Goal: Use online tool/utility: Utilize a website feature to perform a specific function

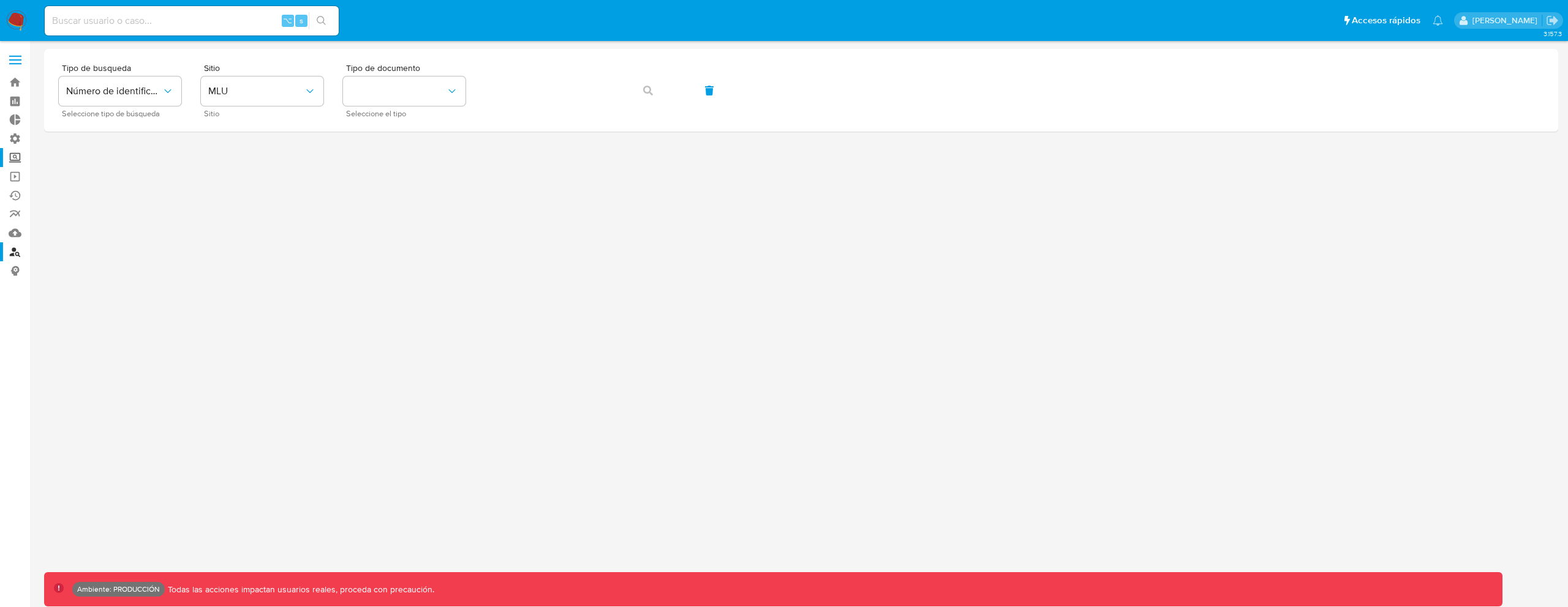
click at [16, 159] on label "Screening" at bounding box center [73, 157] width 146 height 19
click at [0, 0] on input "Screening" at bounding box center [0, 0] width 0 height 0
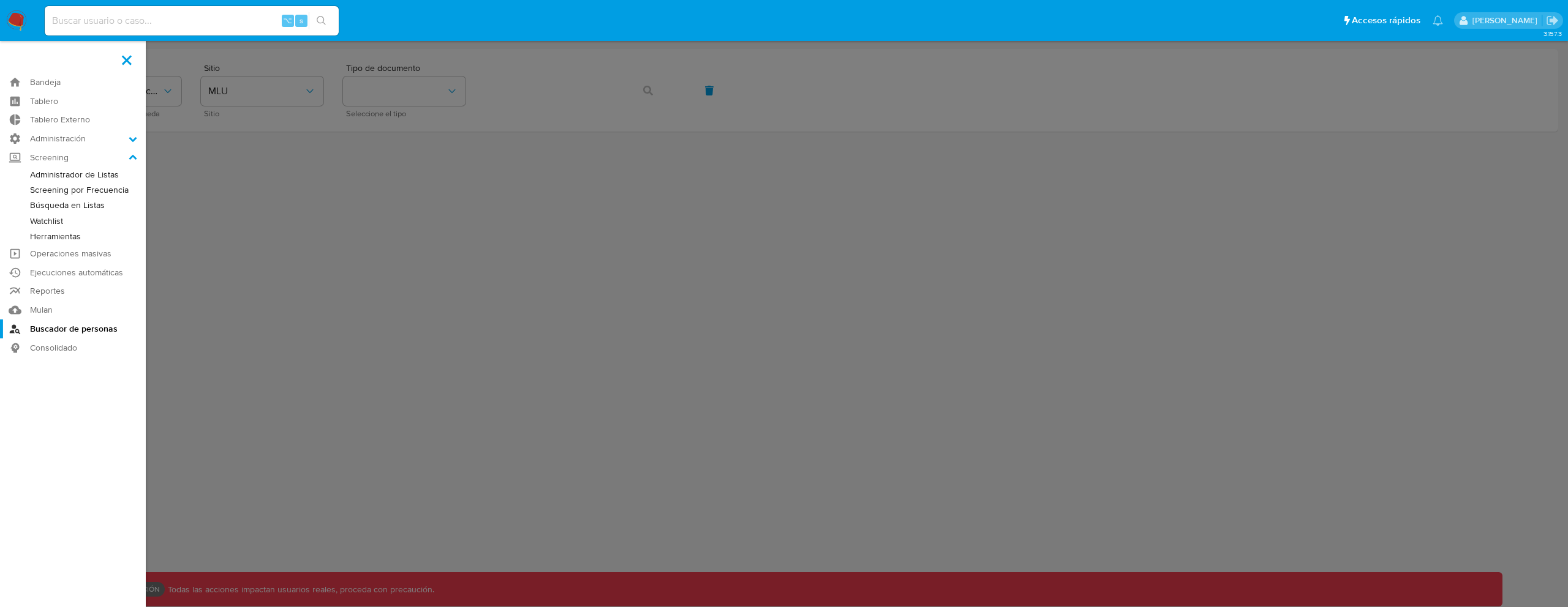
click at [68, 205] on link "Búsqueda en Listas" at bounding box center [73, 204] width 146 height 15
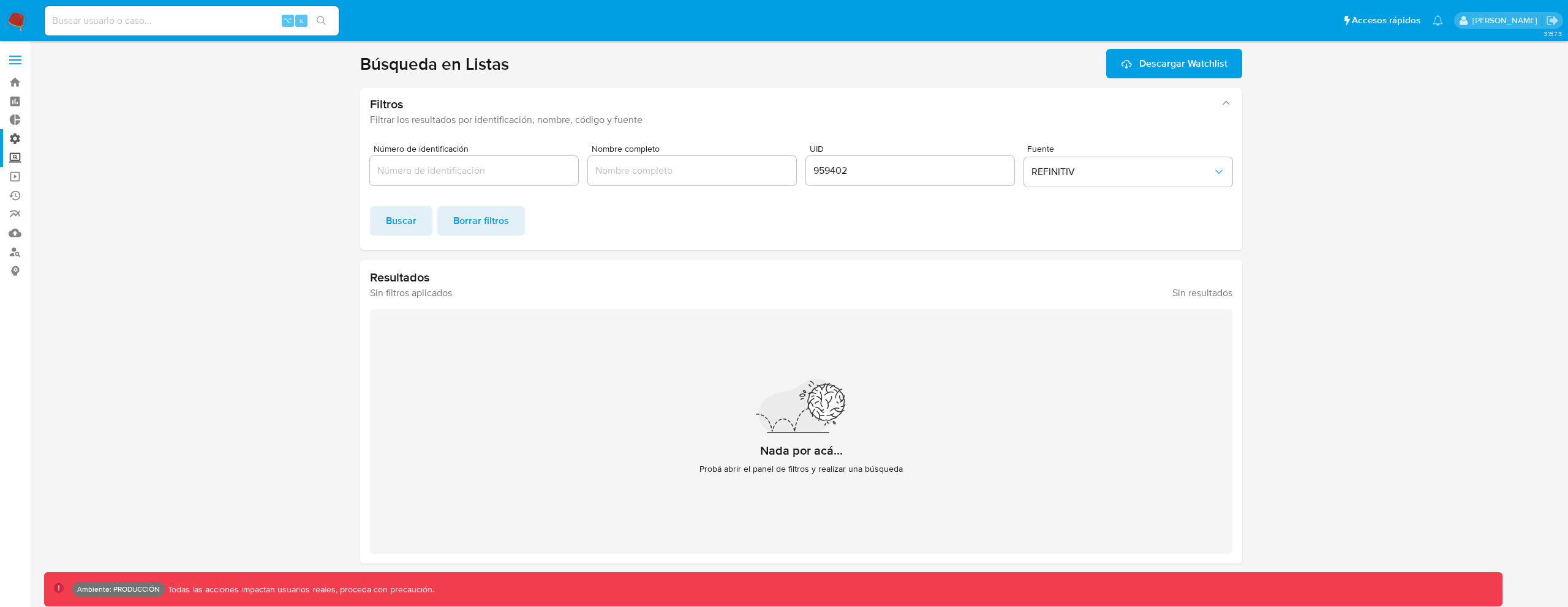
click at [12, 142] on label "Administración" at bounding box center [73, 138] width 146 height 19
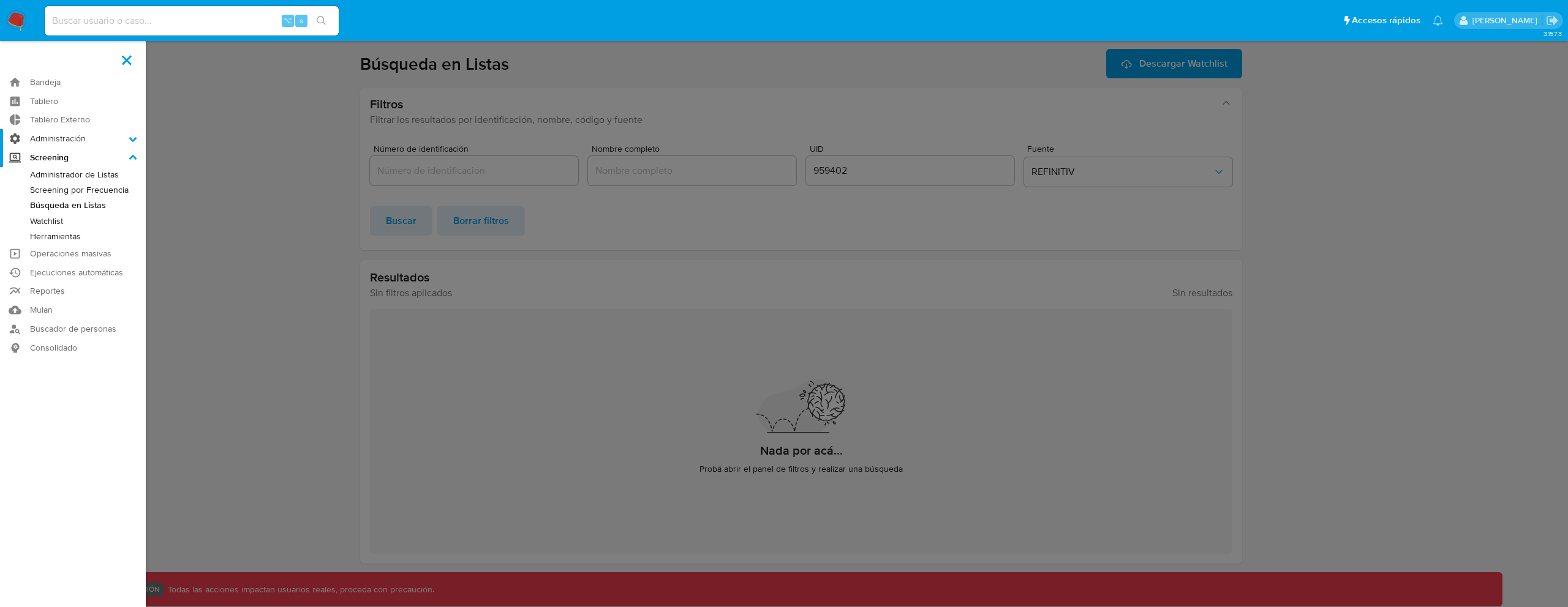
click at [0, 0] on input "Administración" at bounding box center [0, 0] width 0 height 0
click at [13, 139] on label "Administración" at bounding box center [73, 138] width 146 height 19
click at [0, 0] on input "Administración" at bounding box center [0, 0] width 0 height 0
click at [50, 234] on label "Screening" at bounding box center [73, 234] width 146 height 19
click at [0, 0] on input "Screening" at bounding box center [0, 0] width 0 height 0
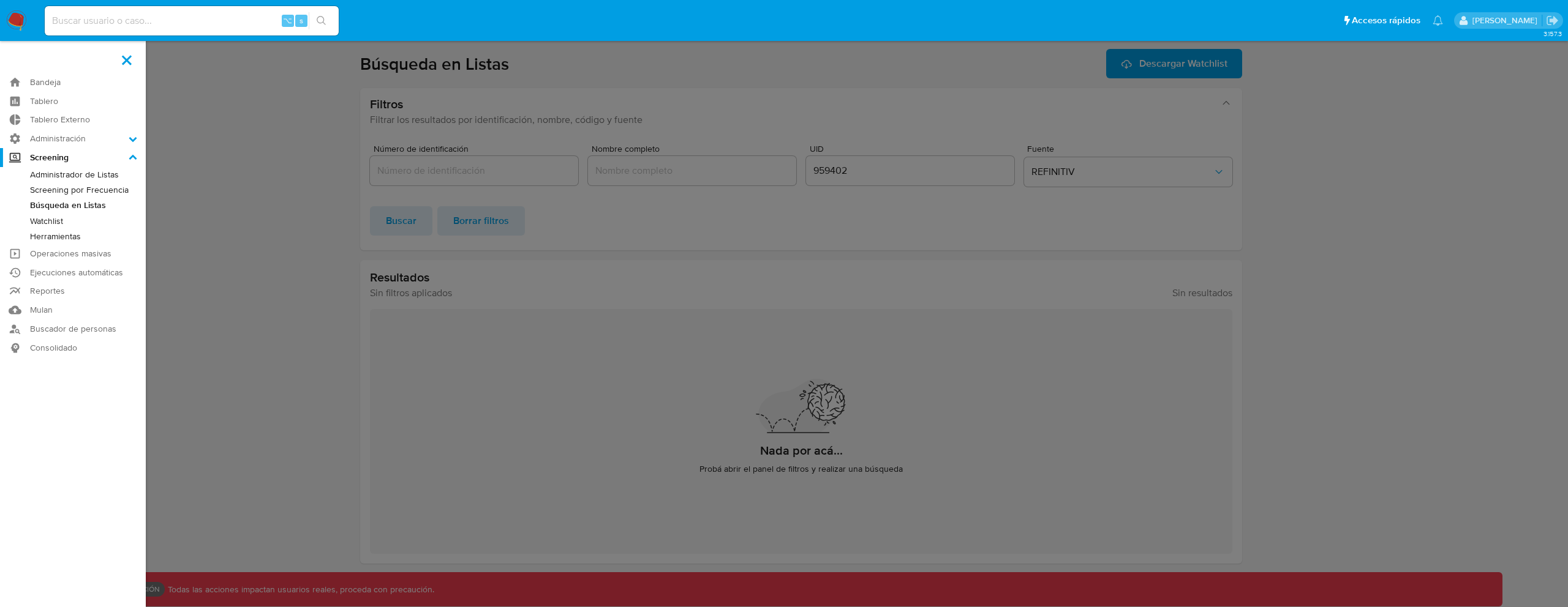
click at [68, 190] on link "Screening por Frecuencia" at bounding box center [73, 189] width 146 height 15
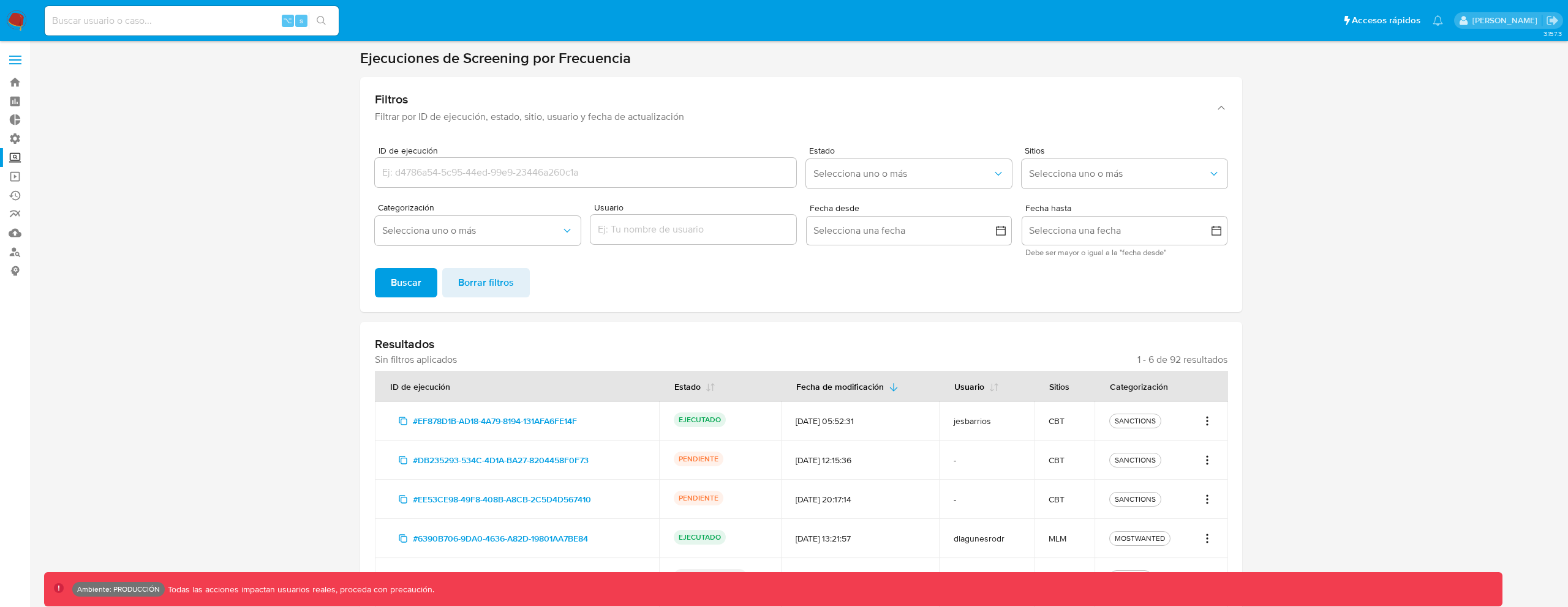
click at [15, 157] on label "Screening" at bounding box center [73, 157] width 146 height 19
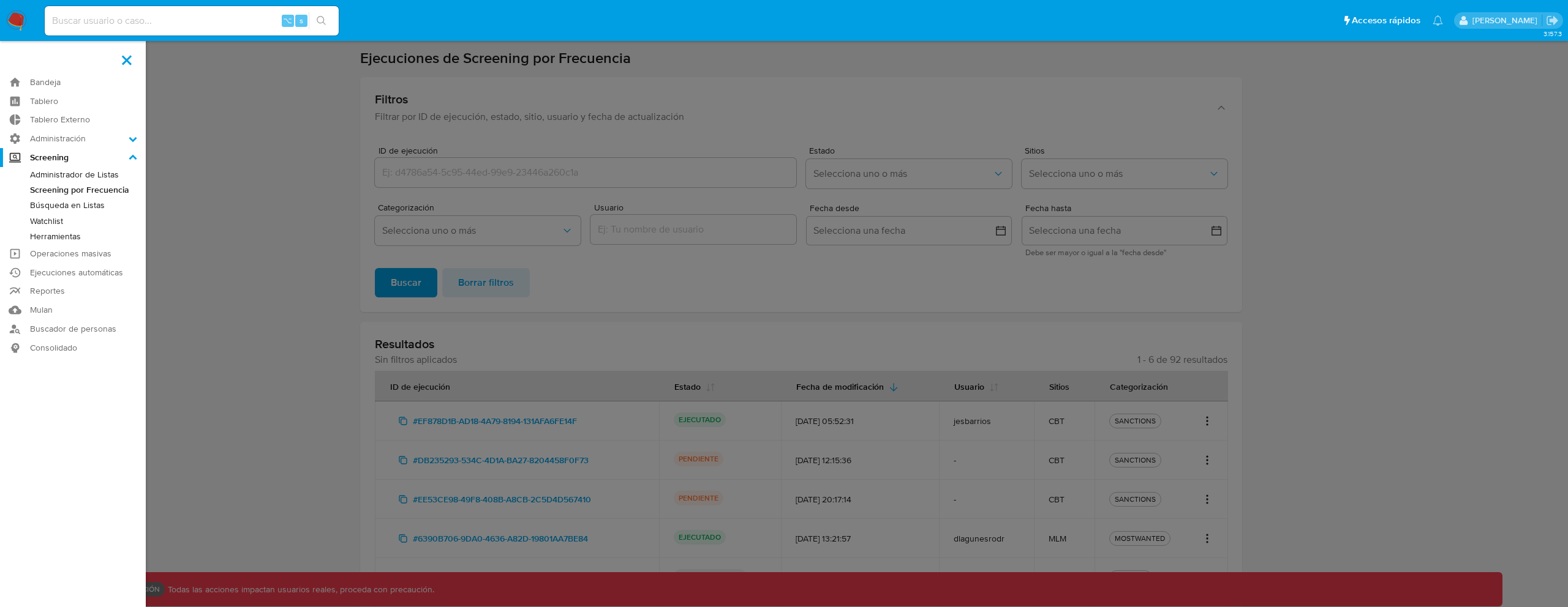
click at [0, 0] on input "Screening" at bounding box center [0, 0] width 0 height 0
click at [43, 234] on link "Herramientas" at bounding box center [73, 236] width 146 height 15
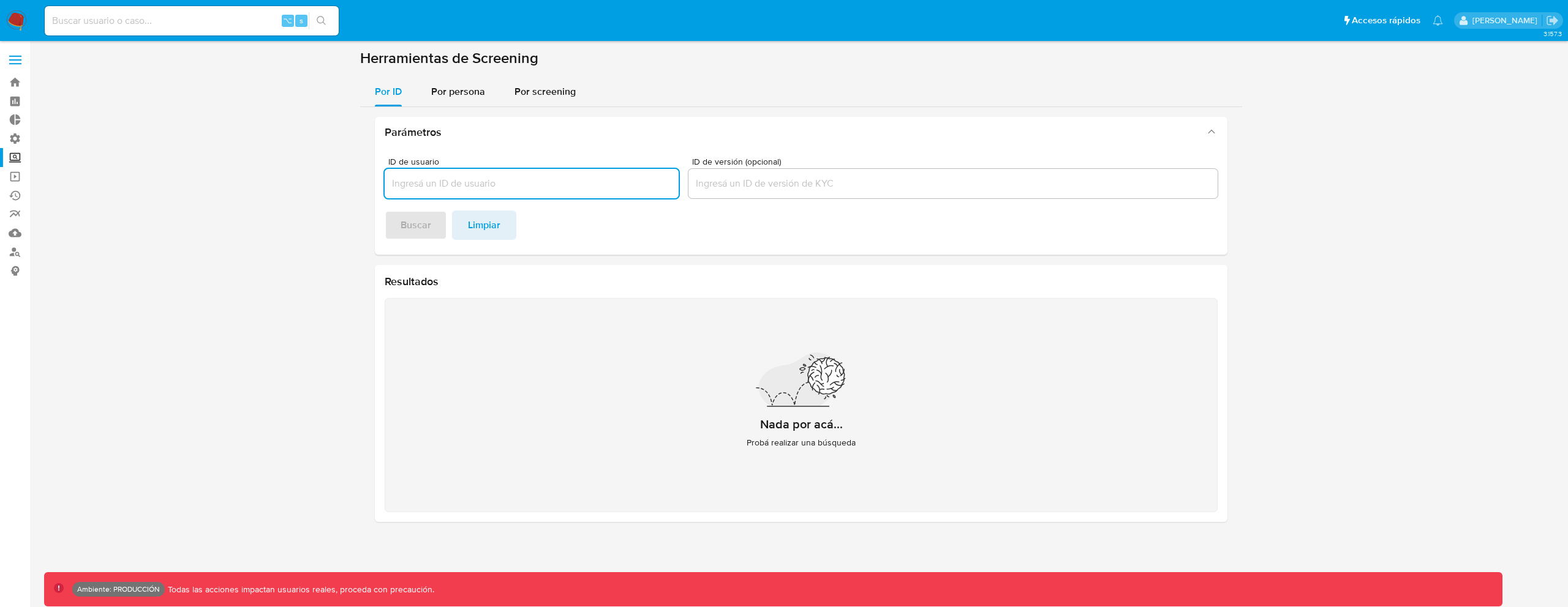
click at [485, 188] on input "ID de usuario" at bounding box center [531, 184] width 294 height 16
paste input "63331804"
type input "63331804"
click at [431, 226] on button "Buscar" at bounding box center [415, 225] width 63 height 29
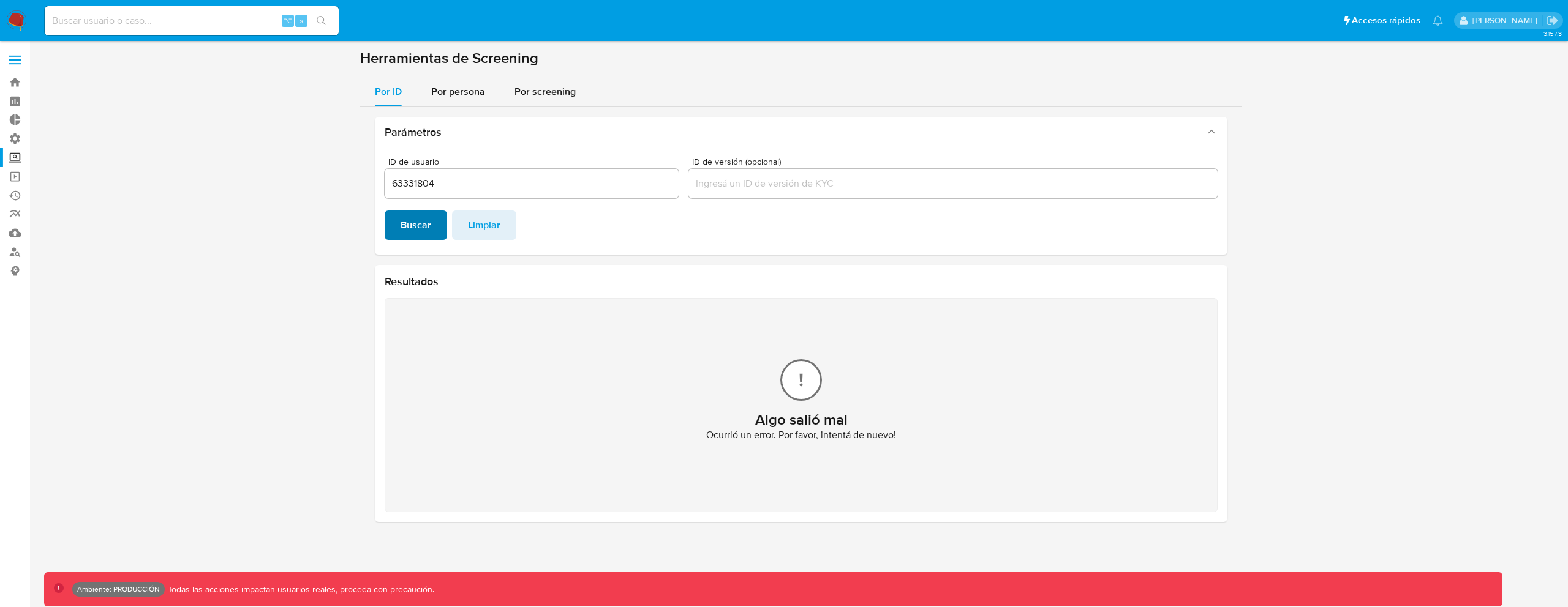
click at [415, 230] on span "Buscar" at bounding box center [415, 225] width 31 height 27
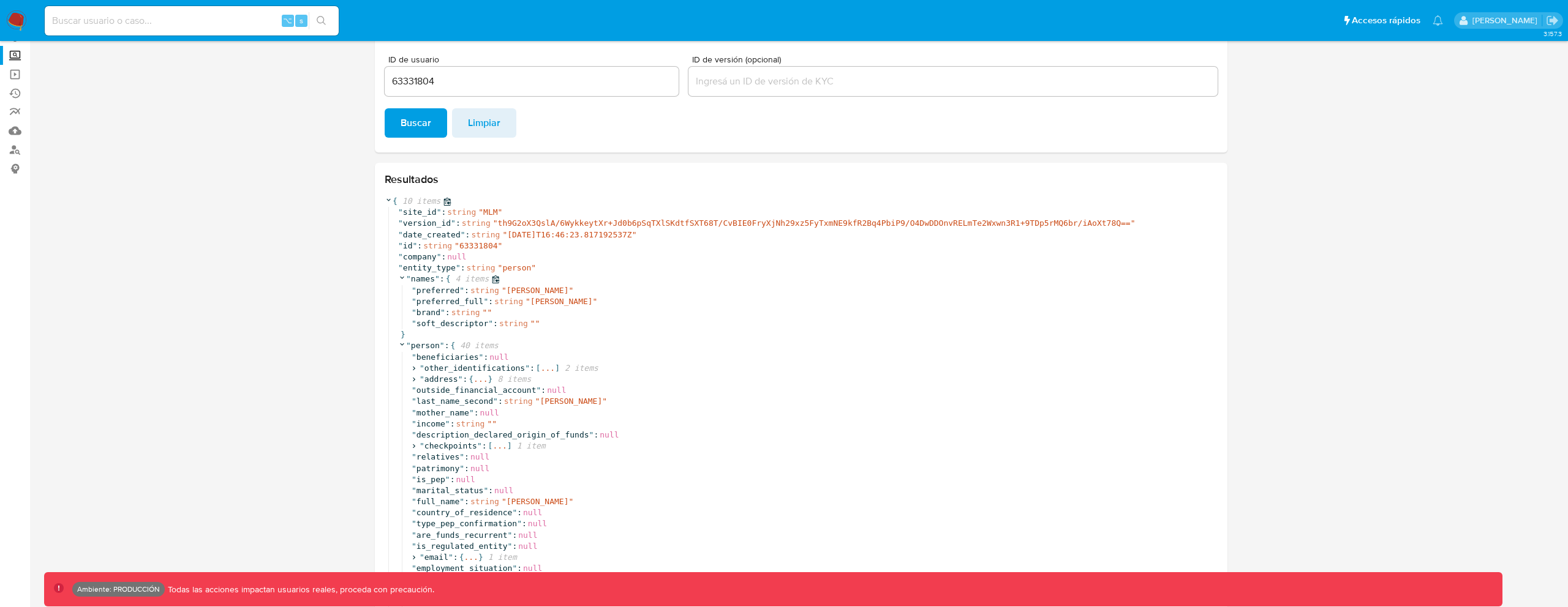
scroll to position [100, 0]
